Goal: Task Accomplishment & Management: Use online tool/utility

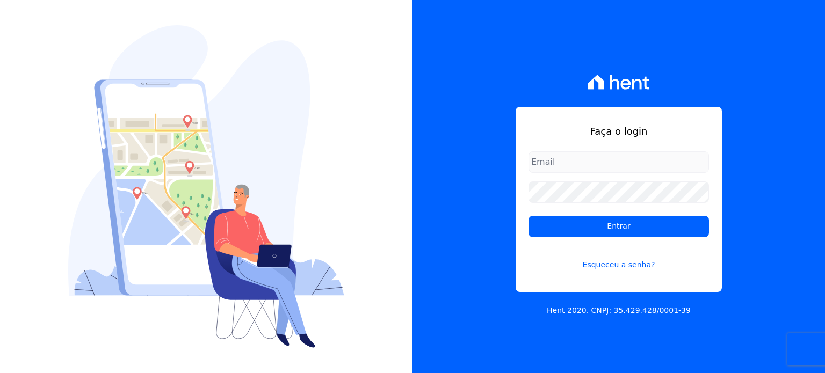
type input "paula.silva@senziani.com"
click at [629, 157] on input "paula.silva@senziani.com" at bounding box center [618, 161] width 180 height 21
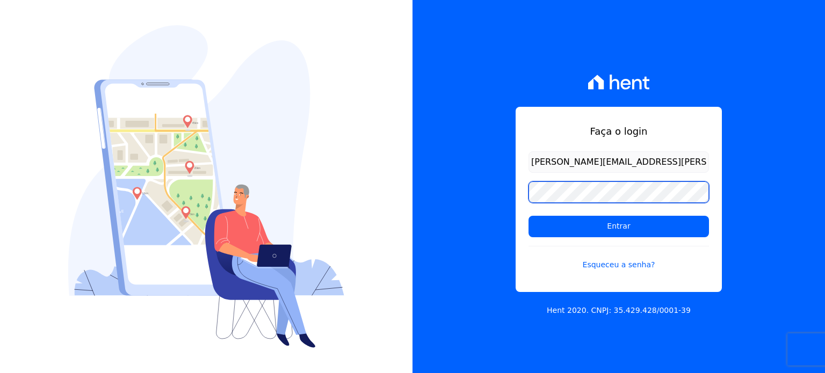
click at [391, 183] on div "Faça o login paula.silva@senziani.com Entrar Esqueceu a senha? Hent 2020. CNPJ:…" at bounding box center [412, 186] width 825 height 373
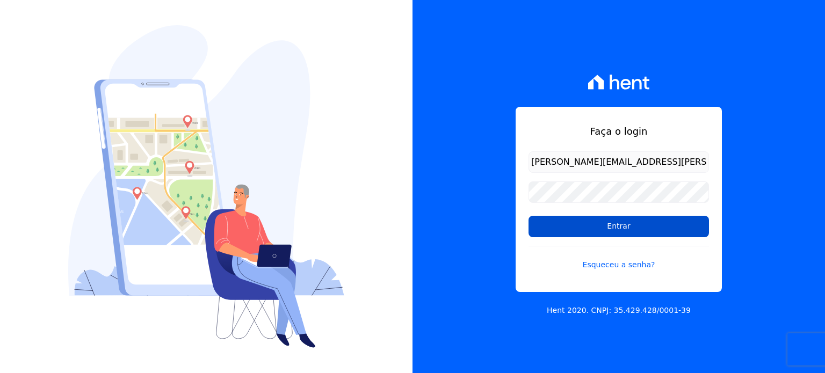
click at [560, 233] on input "Entrar" at bounding box center [618, 226] width 180 height 21
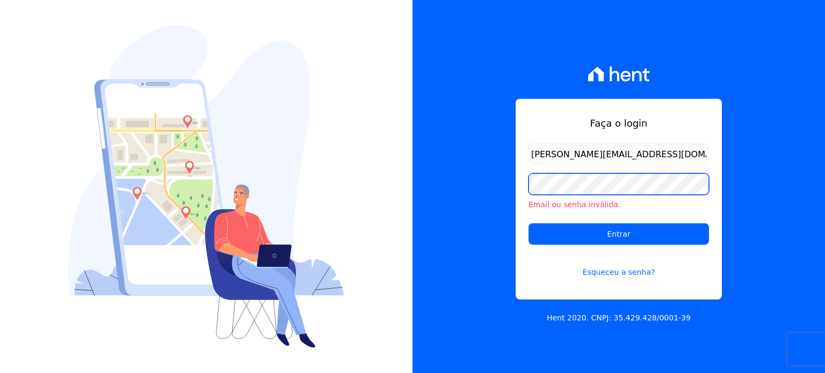
click at [461, 183] on div "Faça o login [PERSON_NAME][EMAIL_ADDRESS][DOMAIN_NAME] Email ou senha inválida.…" at bounding box center [618, 186] width 412 height 373
click at [528, 223] on input "Entrar" at bounding box center [618, 233] width 180 height 21
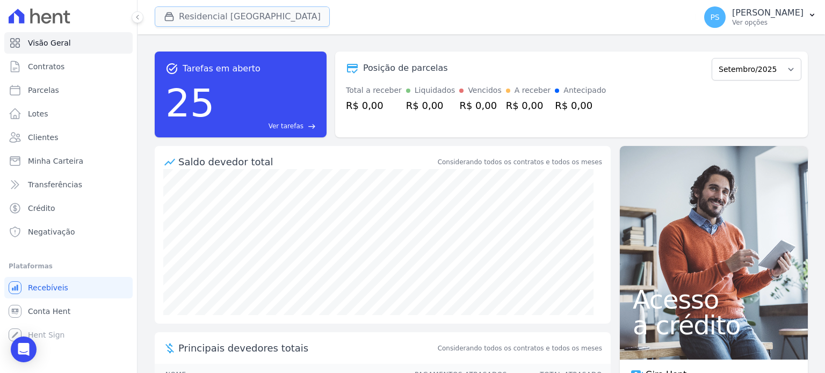
click at [176, 15] on div "button" at bounding box center [171, 16] width 15 height 11
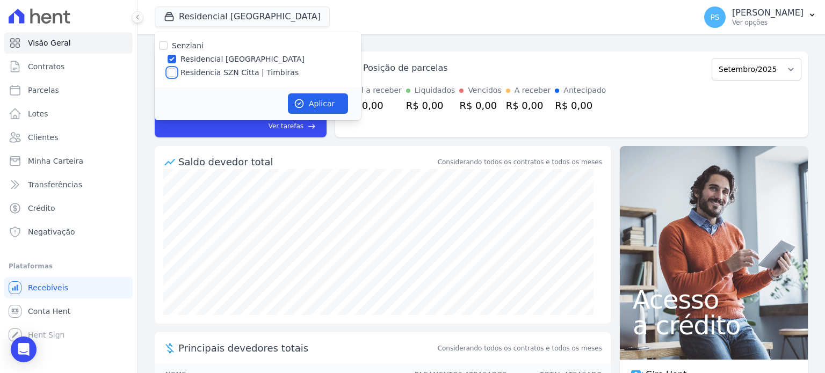
click at [170, 73] on input "Residencia SZN Citta | Timbiras" at bounding box center [172, 72] width 9 height 9
checkbox input "true"
click at [168, 60] on input "Residencial Villa Sardenha" at bounding box center [172, 59] width 9 height 9
checkbox input "false"
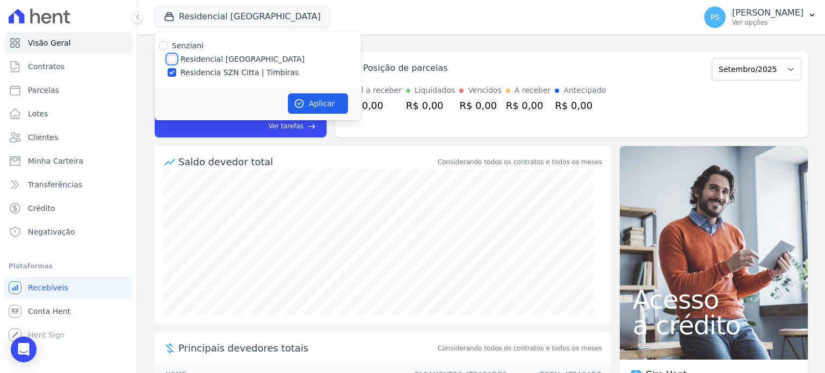
checkbox input "false"
click at [316, 103] on button "Aplicar" at bounding box center [318, 103] width 60 height 20
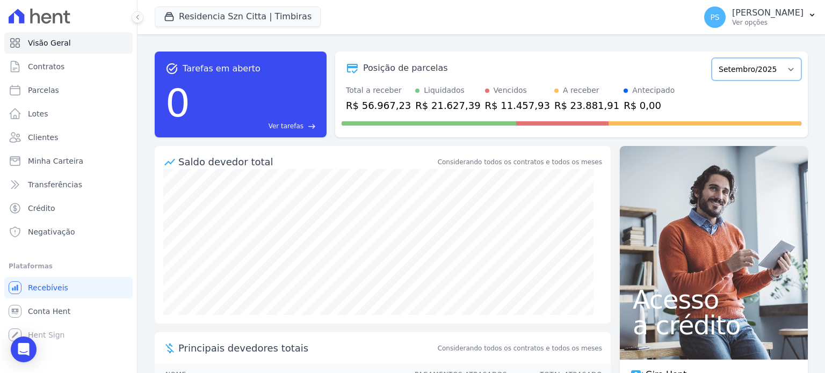
click at [782, 70] on select "Junho/2025 Julho/2025 Agosto/2025 Setembro/2025 Outubro/2025 Novembro/2025 Deze…" at bounding box center [756, 69] width 90 height 23
click at [806, 17] on button "PS Paula Silva Ver opções" at bounding box center [759, 17] width 129 height 30
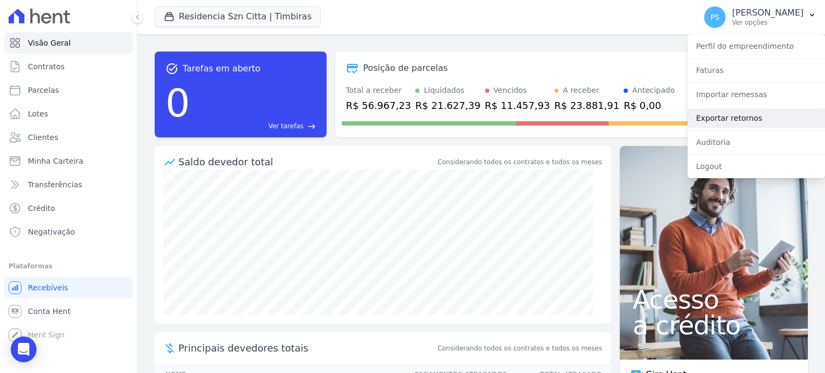
click at [735, 120] on link "Exportar retornos" at bounding box center [755, 117] width 137 height 19
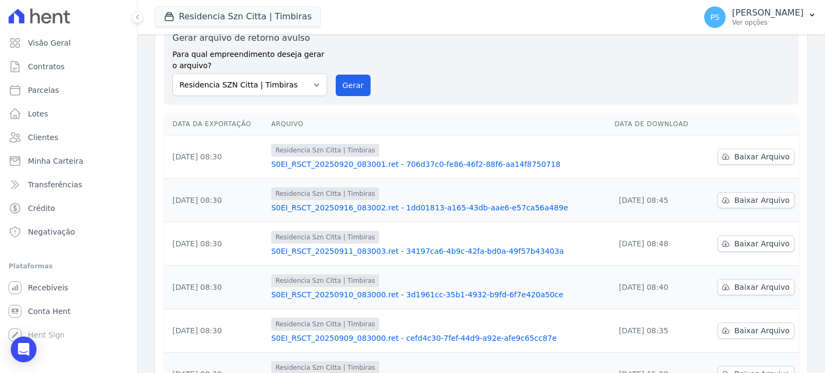
scroll to position [54, 0]
click at [746, 152] on span "Baixar Arquivo" at bounding box center [761, 155] width 55 height 11
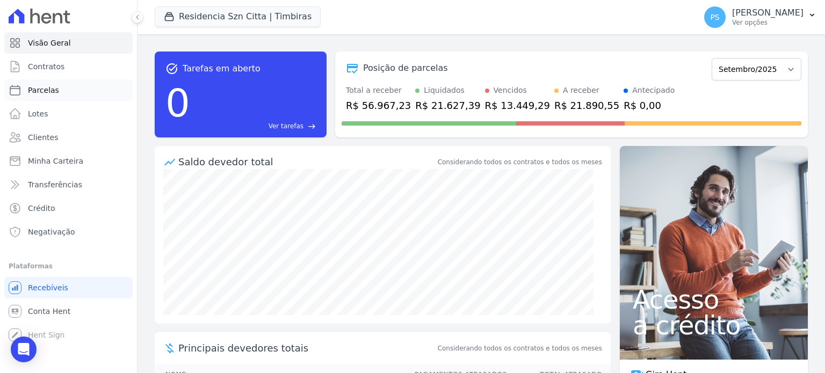
click at [44, 92] on span "Parcelas" at bounding box center [43, 90] width 31 height 11
select select
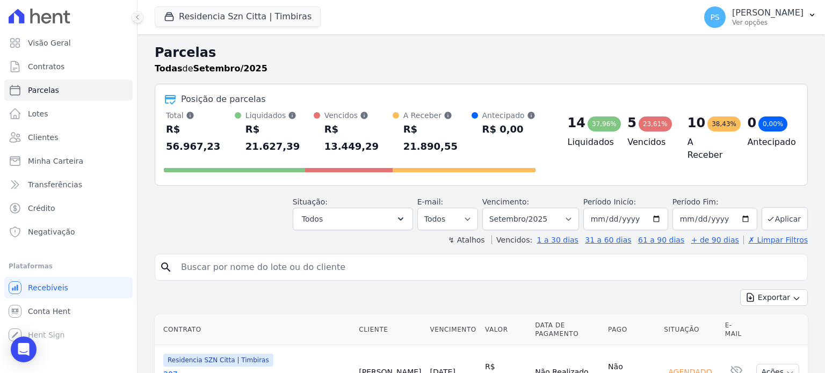
click at [283, 257] on input "search" at bounding box center [489, 267] width 628 height 21
paste input "DAVID FERNANDO CRUZ"
type input "DAVID FERNANDO CRUZ"
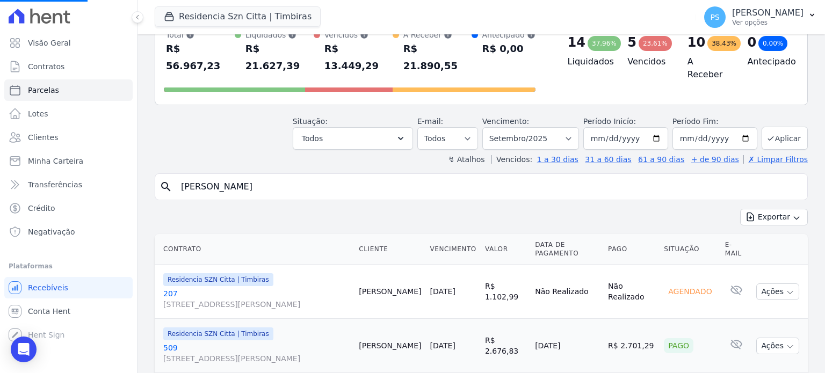
scroll to position [107, 0]
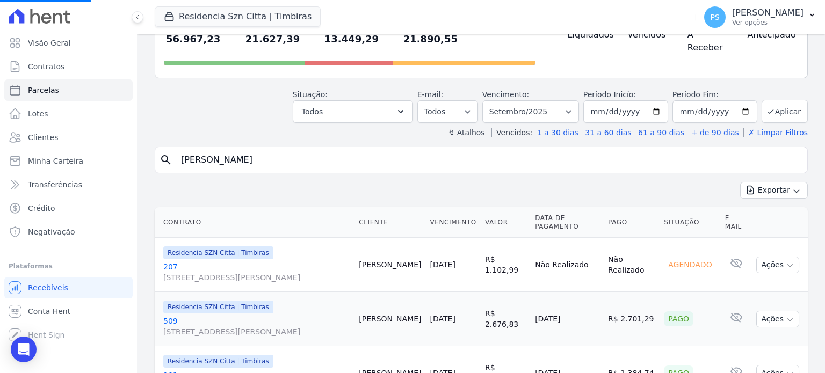
select select
